Goal: Task Accomplishment & Management: Manage account settings

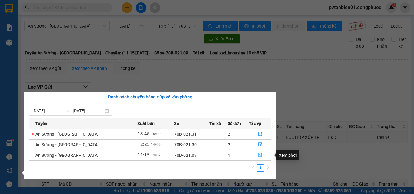
click at [260, 158] on span "file-done" at bounding box center [260, 155] width 4 height 5
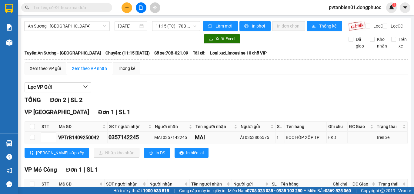
scroll to position [50, 0]
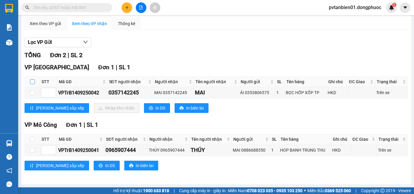
click at [32, 82] on input "checkbox" at bounding box center [32, 81] width 5 height 5
checkbox input "true"
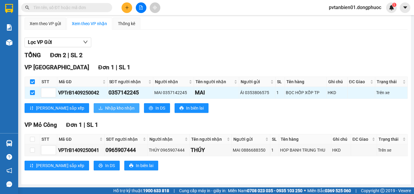
click at [105, 107] on span "Nhập kho nhận" at bounding box center [119, 108] width 29 height 7
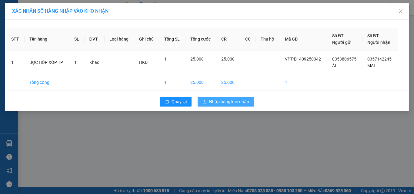
click at [235, 102] on span "Nhập hàng kho nhận" at bounding box center [229, 102] width 40 height 7
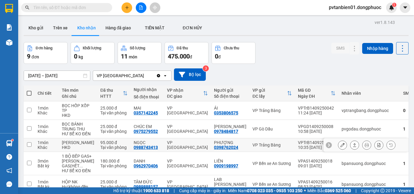
scroll to position [30, 0]
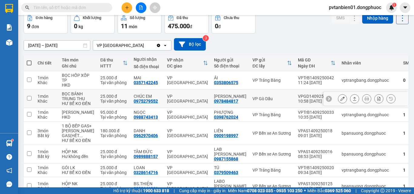
click at [29, 101] on input "checkbox" at bounding box center [29, 98] width 5 height 5
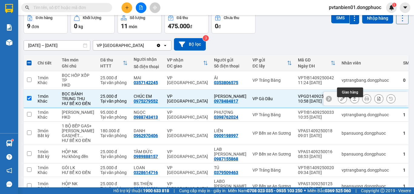
click at [353, 101] on icon at bounding box center [355, 99] width 4 height 4
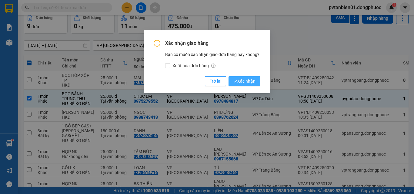
click at [242, 79] on span "Xác nhận" at bounding box center [245, 81] width 22 height 7
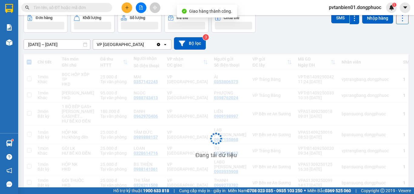
checkbox input "false"
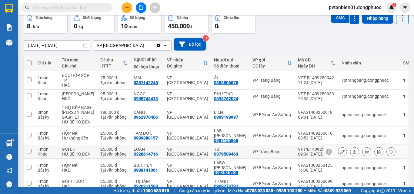
drag, startPoint x: 30, startPoint y: 164, endPoint x: 125, endPoint y: 165, distance: 95.0
click at [32, 159] on td at bounding box center [29, 152] width 11 height 14
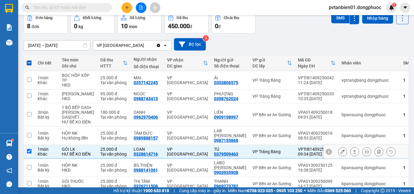
click at [353, 154] on icon at bounding box center [354, 152] width 3 height 4
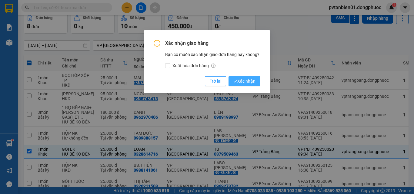
click at [252, 81] on span "Xác nhận" at bounding box center [245, 81] width 22 height 7
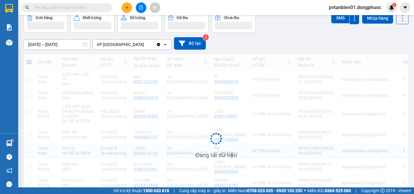
checkbox input "false"
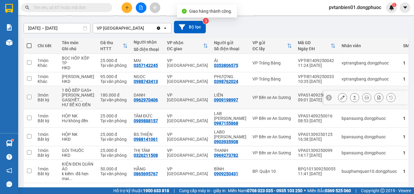
scroll to position [17, 0]
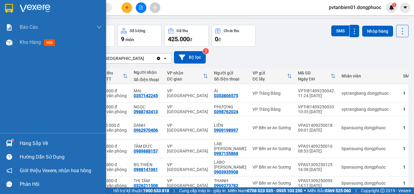
drag, startPoint x: 30, startPoint y: 143, endPoint x: 69, endPoint y: 143, distance: 38.5
click at [32, 143] on div "Hàng sắp về" at bounding box center [61, 143] width 82 height 9
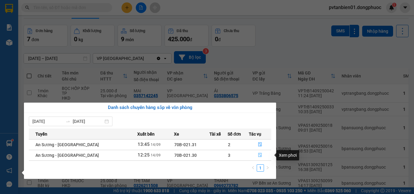
click at [259, 154] on icon "file-done" at bounding box center [260, 155] width 4 height 4
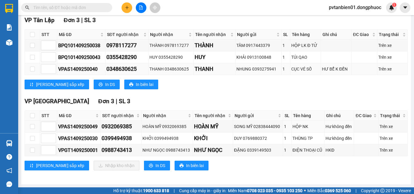
scroll to position [37, 0]
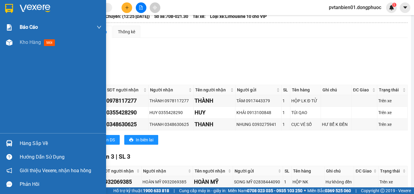
click at [25, 44] on span "Kho hàng" at bounding box center [30, 42] width 21 height 6
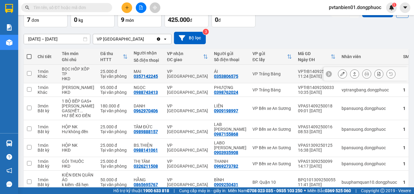
click at [29, 74] on input "checkbox" at bounding box center [29, 73] width 5 height 5
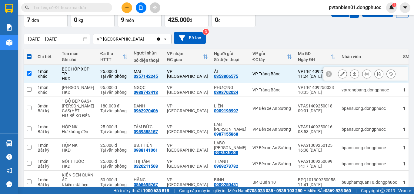
click at [353, 76] on icon at bounding box center [355, 74] width 4 height 4
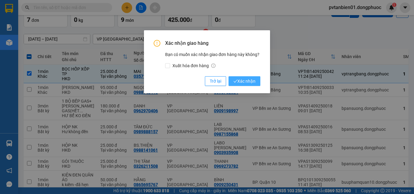
click at [244, 83] on span "Xác nhận" at bounding box center [245, 81] width 22 height 7
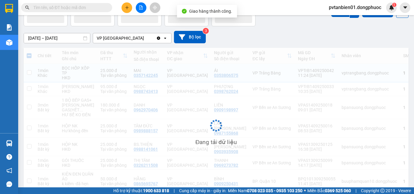
checkbox input "false"
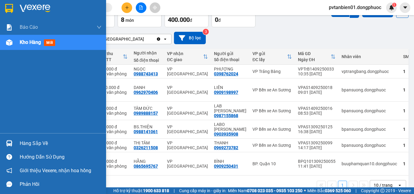
click at [7, 144] on img at bounding box center [9, 143] width 6 height 6
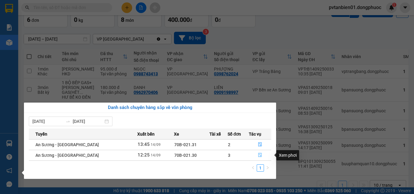
click at [259, 156] on icon "file-done" at bounding box center [261, 156] width 4 height 4
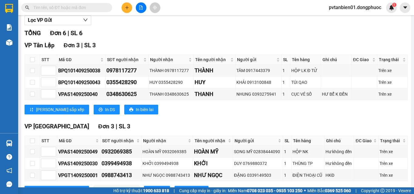
scroll to position [97, 0]
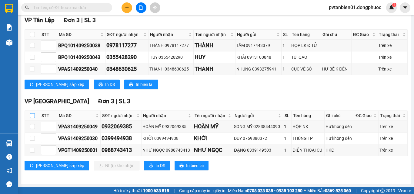
click at [32, 116] on input "checkbox" at bounding box center [32, 115] width 5 height 5
checkbox input "true"
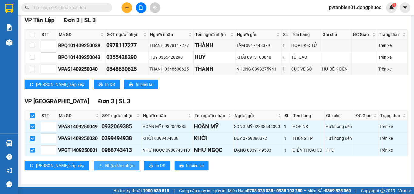
click at [105, 164] on span "Nhập kho nhận" at bounding box center [119, 166] width 29 height 7
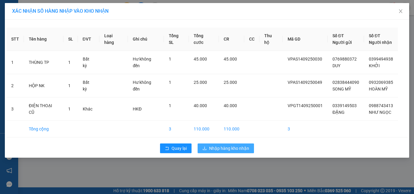
click at [224, 148] on span "Nhập hàng kho nhận" at bounding box center [229, 148] width 40 height 7
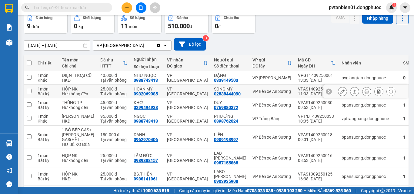
scroll to position [61, 0]
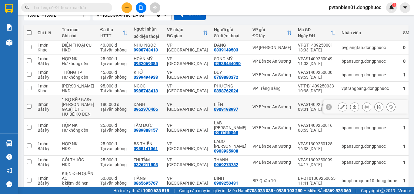
click at [29, 109] on input "checkbox" at bounding box center [29, 106] width 5 height 5
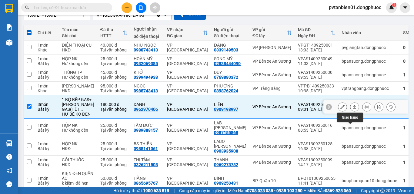
click at [353, 109] on icon at bounding box center [355, 107] width 4 height 4
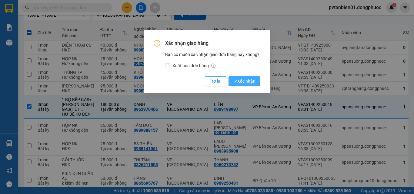
click at [245, 79] on span "Xác nhận" at bounding box center [245, 81] width 22 height 7
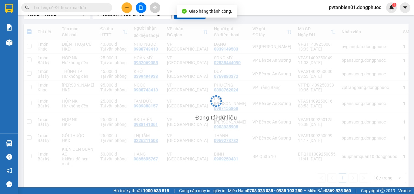
checkbox input "false"
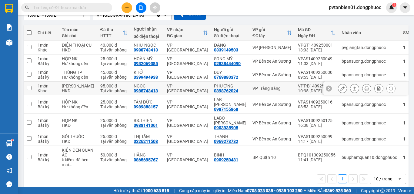
scroll to position [0, 0]
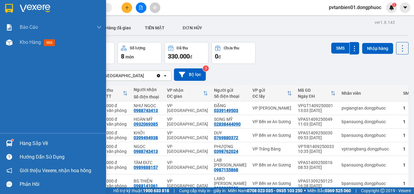
click at [14, 141] on div at bounding box center [9, 143] width 11 height 11
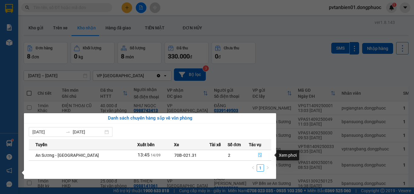
click at [259, 154] on icon "file-done" at bounding box center [260, 155] width 4 height 4
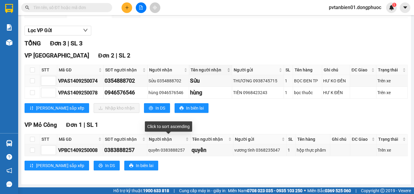
scroll to position [30, 0]
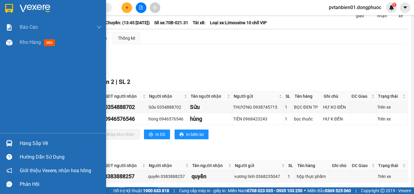
click at [45, 143] on div "Hàng sắp về" at bounding box center [61, 143] width 82 height 9
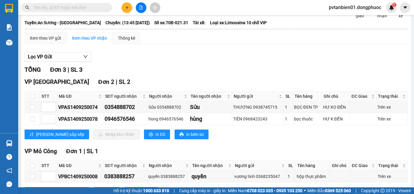
click at [231, 66] on section "Kết quả [PERSON_NAME] ( 2 ) Bộ lọc Ngày tạo [PERSON_NAME] nhất Mã ĐH Trạng thái…" at bounding box center [207, 97] width 414 height 194
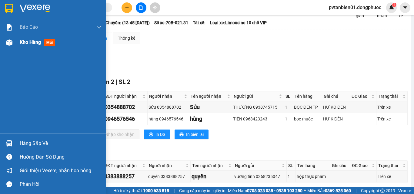
click at [29, 40] on span "Kho hàng" at bounding box center [30, 42] width 21 height 6
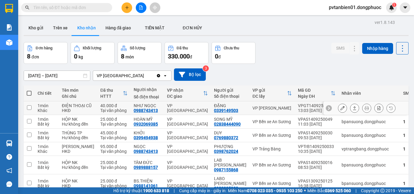
click at [29, 110] on input "checkbox" at bounding box center [29, 108] width 5 height 5
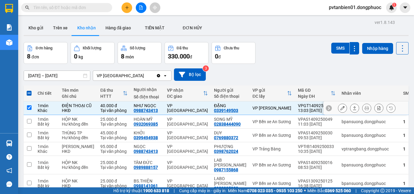
click at [353, 110] on icon at bounding box center [355, 108] width 4 height 4
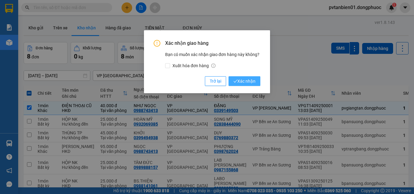
click at [241, 81] on span "Xác nhận" at bounding box center [245, 81] width 22 height 7
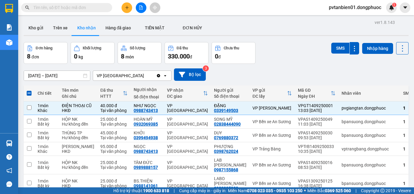
checkbox input "false"
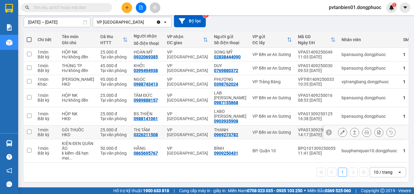
scroll to position [30, 0]
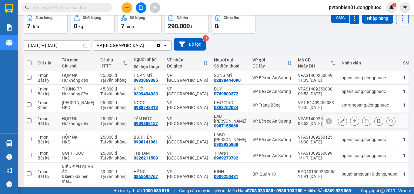
click at [30, 123] on input "checkbox" at bounding box center [29, 121] width 5 height 5
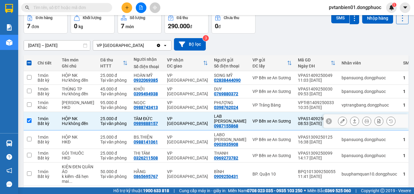
click at [353, 123] on icon at bounding box center [355, 121] width 4 height 4
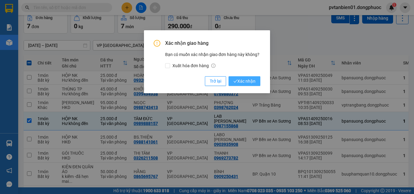
click at [246, 80] on span "Xác nhận" at bounding box center [245, 81] width 22 height 7
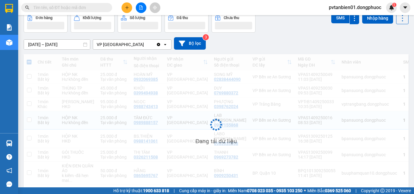
checkbox input "false"
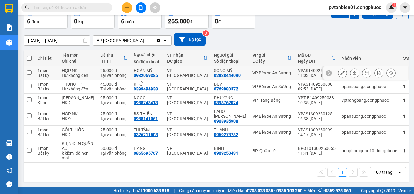
scroll to position [19, 0]
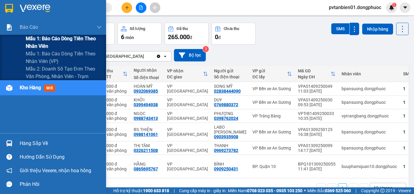
click at [36, 36] on span "Mẫu 1: Báo cáo dòng tiền theo nhân viên" at bounding box center [64, 42] width 76 height 15
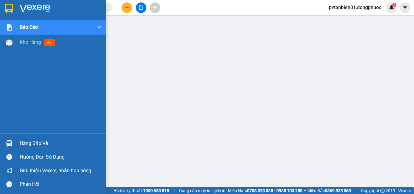
click at [26, 140] on div "Hàng sắp về" at bounding box center [61, 143] width 82 height 9
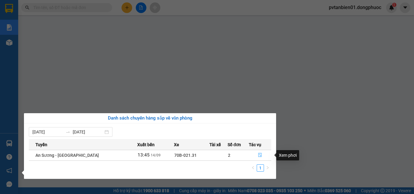
click at [258, 154] on icon "file-done" at bounding box center [260, 155] width 4 height 4
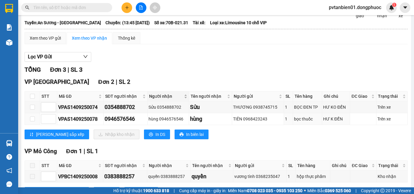
scroll to position [61, 0]
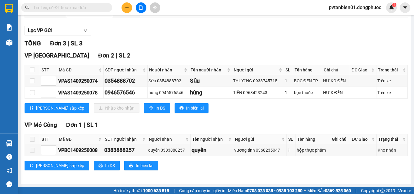
click at [52, 6] on input "text" at bounding box center [69, 7] width 72 height 7
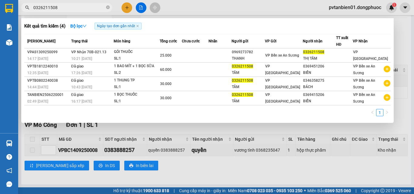
type input "0326211508"
click at [109, 7] on icon "close-circle" at bounding box center [108, 7] width 4 height 4
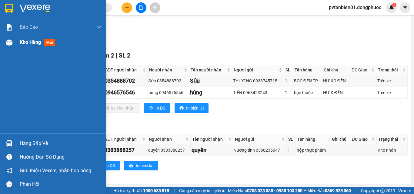
click at [26, 41] on span "Kho hàng" at bounding box center [30, 42] width 21 height 6
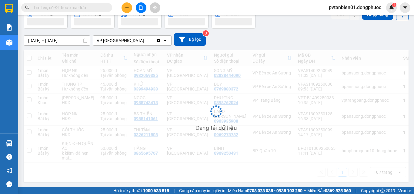
scroll to position [50, 0]
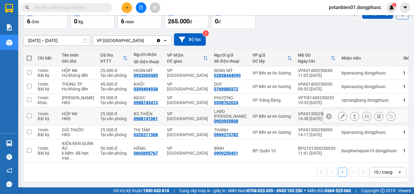
click at [28, 115] on input "checkbox" at bounding box center [29, 116] width 5 height 5
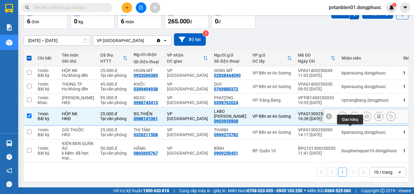
click at [353, 116] on icon at bounding box center [354, 117] width 3 height 4
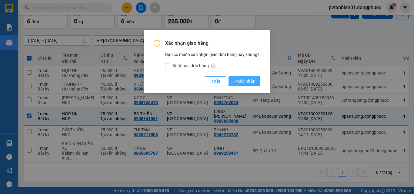
click at [247, 81] on span "Xác nhận" at bounding box center [245, 81] width 22 height 7
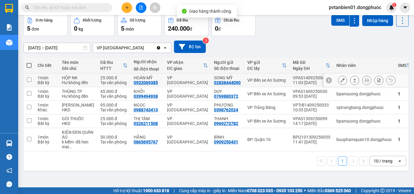
scroll to position [31, 0]
click at [28, 128] on td at bounding box center [29, 122] width 11 height 14
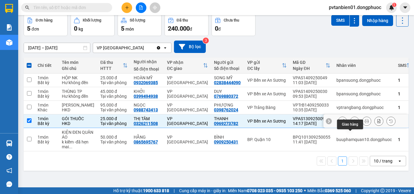
click at [351, 127] on button at bounding box center [355, 121] width 8 height 11
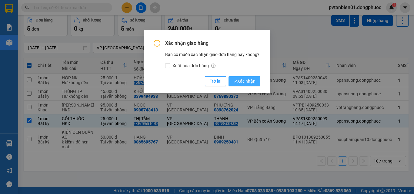
click at [252, 81] on span "Xác nhận" at bounding box center [245, 81] width 22 height 7
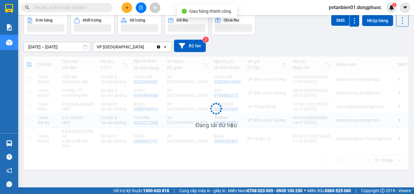
checkbox input "false"
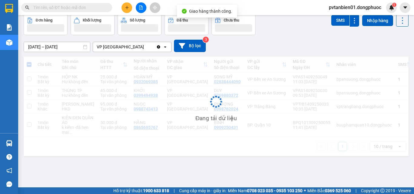
scroll to position [28, 0]
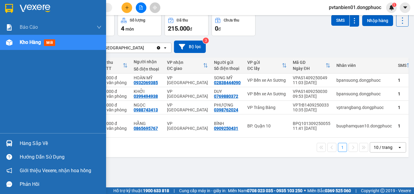
click at [28, 143] on div "Hàng sắp về" at bounding box center [61, 143] width 82 height 9
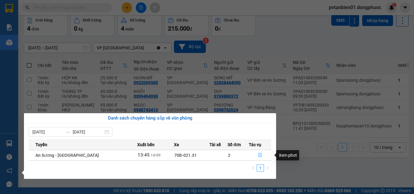
click at [259, 156] on icon "file-done" at bounding box center [261, 156] width 4 height 4
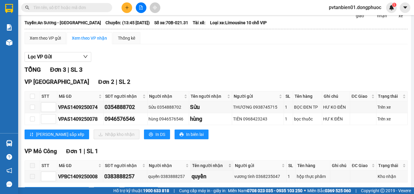
scroll to position [61, 0]
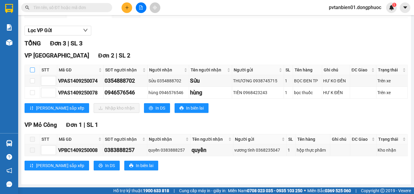
click at [30, 71] on input "checkbox" at bounding box center [32, 70] width 5 height 5
checkbox input "true"
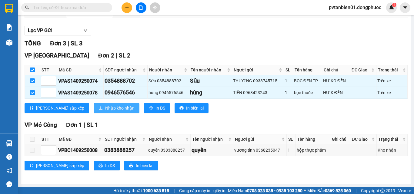
click at [105, 108] on span "Nhập kho nhận" at bounding box center [119, 108] width 29 height 7
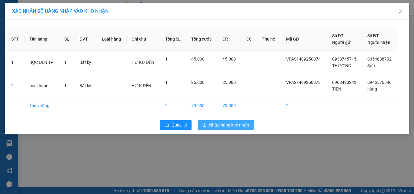
click at [232, 125] on span "Nhập hàng kho nhận" at bounding box center [229, 125] width 40 height 7
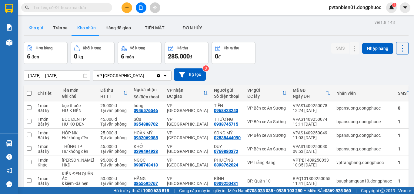
click at [44, 29] on button "Kho gửi" at bounding box center [36, 28] width 25 height 15
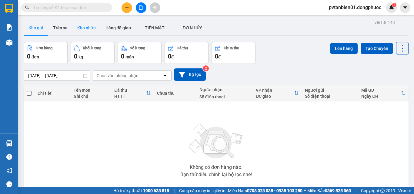
click at [79, 27] on button "Kho nhận" at bounding box center [87, 28] width 28 height 15
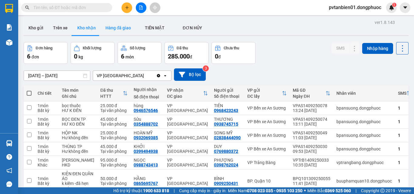
click at [117, 26] on button "Hàng đã giao" at bounding box center [118, 28] width 35 height 15
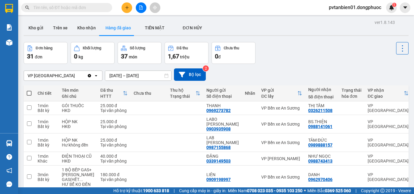
click at [59, 5] on input "text" at bounding box center [69, 7] width 72 height 7
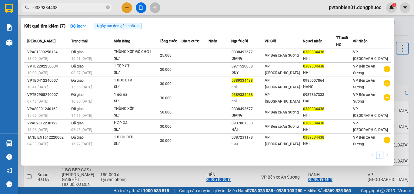
type input "0389334438"
click at [294, 5] on div at bounding box center [207, 97] width 414 height 194
click at [108, 8] on icon "close-circle" at bounding box center [108, 7] width 4 height 4
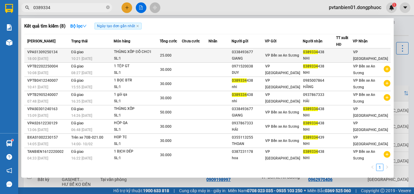
type input "0389334"
click at [225, 56] on td at bounding box center [220, 56] width 23 height 14
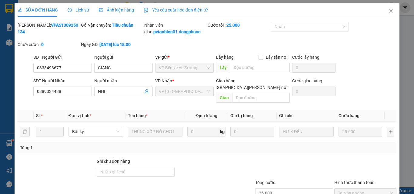
type input "0338493677"
type input "GIANG"
type input "0389334438"
type input "NHI"
type input "25.000"
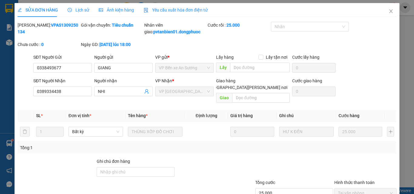
click at [76, 8] on span "Lịch sử" at bounding box center [79, 10] width 22 height 5
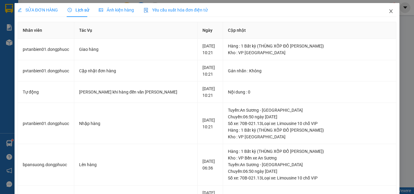
click at [390, 11] on icon "close" at bounding box center [391, 11] width 3 height 4
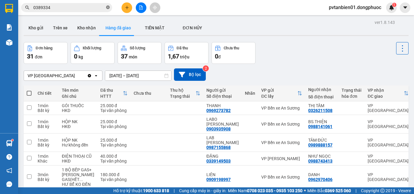
click at [109, 8] on icon "close-circle" at bounding box center [108, 7] width 4 height 4
click at [39, 27] on button "Kho gửi" at bounding box center [36, 28] width 25 height 15
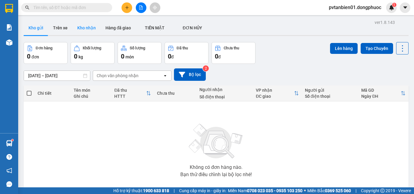
click at [86, 28] on button "Kho nhận" at bounding box center [87, 28] width 28 height 15
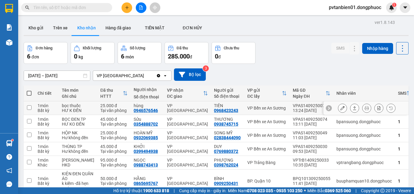
scroll to position [30, 0]
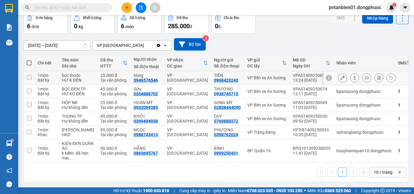
click at [29, 77] on input "checkbox" at bounding box center [29, 77] width 5 height 5
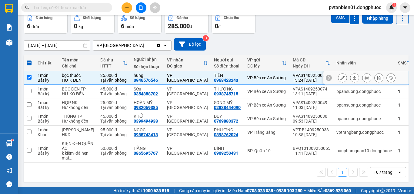
click at [353, 78] on icon at bounding box center [354, 78] width 3 height 4
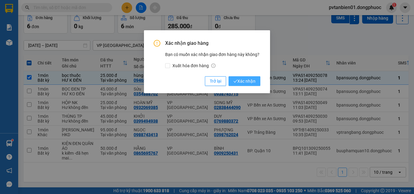
click at [247, 79] on span "Xác nhận" at bounding box center [245, 81] width 22 height 7
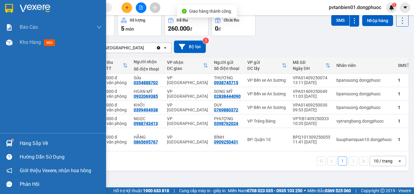
click at [22, 144] on div "Hàng sắp về" at bounding box center [61, 143] width 82 height 9
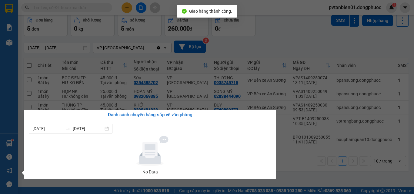
click at [289, 29] on section "Kết quả [PERSON_NAME] ( 8 ) Bộ lọc Ngày tạo [PERSON_NAME] nhất Mã ĐH Trạng thái…" at bounding box center [207, 97] width 414 height 194
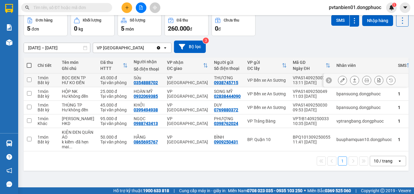
click at [30, 79] on input "checkbox" at bounding box center [29, 80] width 5 height 5
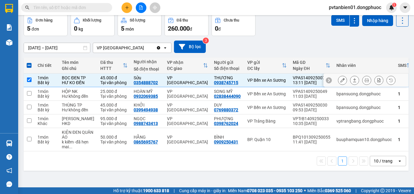
click at [353, 80] on icon at bounding box center [355, 80] width 4 height 4
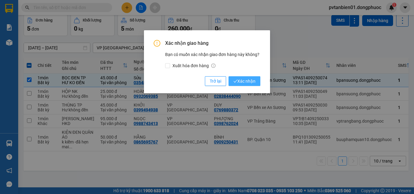
click at [244, 80] on span "Xác nhận" at bounding box center [245, 81] width 22 height 7
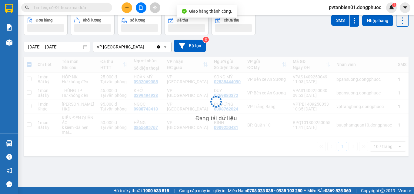
checkbox input "false"
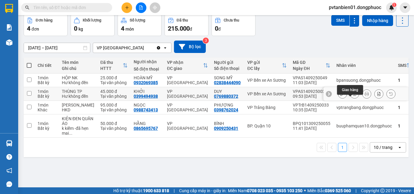
click at [353, 96] on icon at bounding box center [355, 94] width 4 height 4
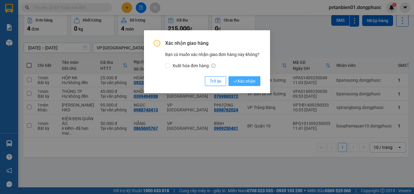
click at [240, 80] on span "Xác nhận" at bounding box center [245, 81] width 22 height 7
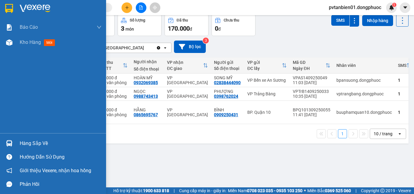
click at [23, 146] on div "Hàng sắp về" at bounding box center [61, 143] width 82 height 9
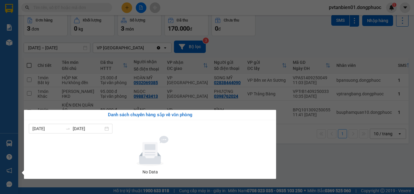
click at [0, 99] on div "Báo cáo Mẫu 1: Báo cáo dòng tiền theo nhân viên Mẫu 1: Báo cáo dòng tiền theo n…" at bounding box center [9, 97] width 18 height 194
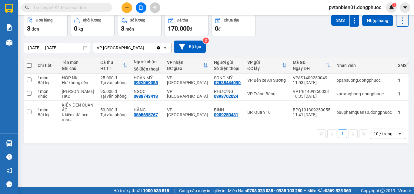
click at [86, 7] on input "text" at bounding box center [69, 7] width 72 height 7
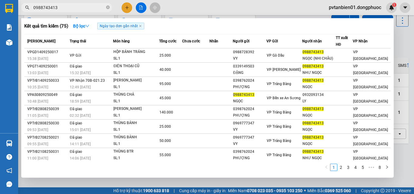
type input "0988743413"
